Goal: Information Seeking & Learning: Learn about a topic

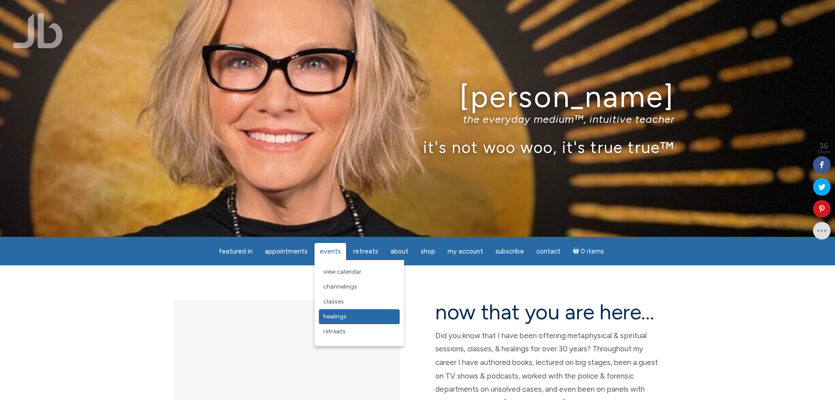
click at [334, 318] on span "Healings" at bounding box center [334, 316] width 23 height 7
